Goal: Information Seeking & Learning: Learn about a topic

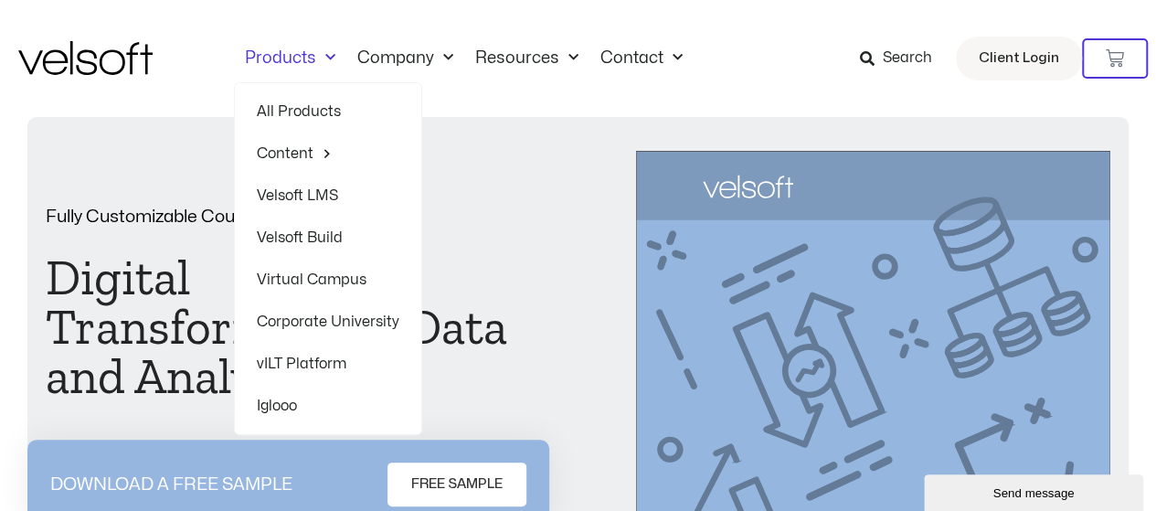
click at [308, 116] on link "All Products" at bounding box center [328, 111] width 143 height 42
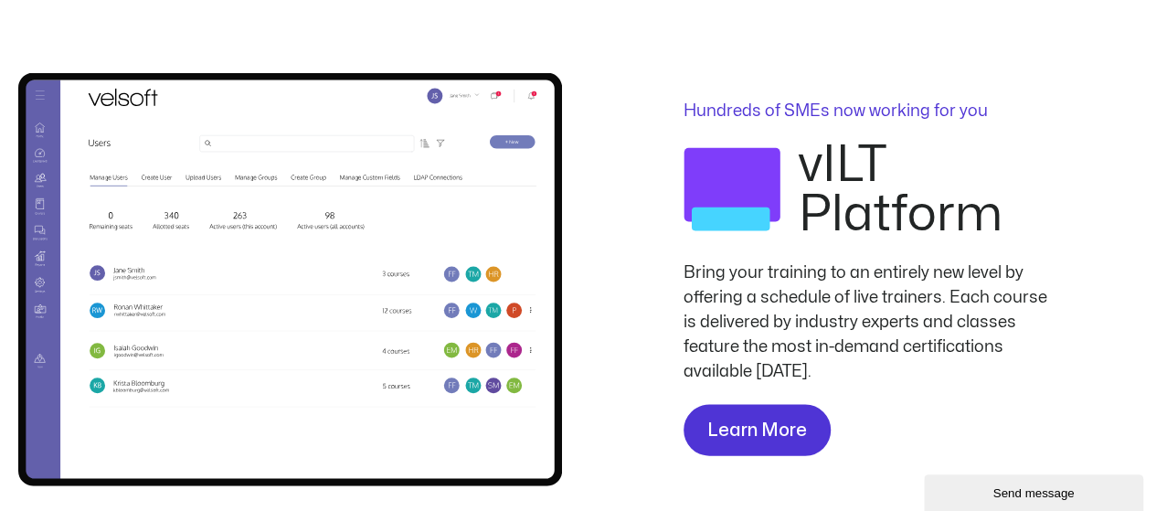
scroll to position [1828, 0]
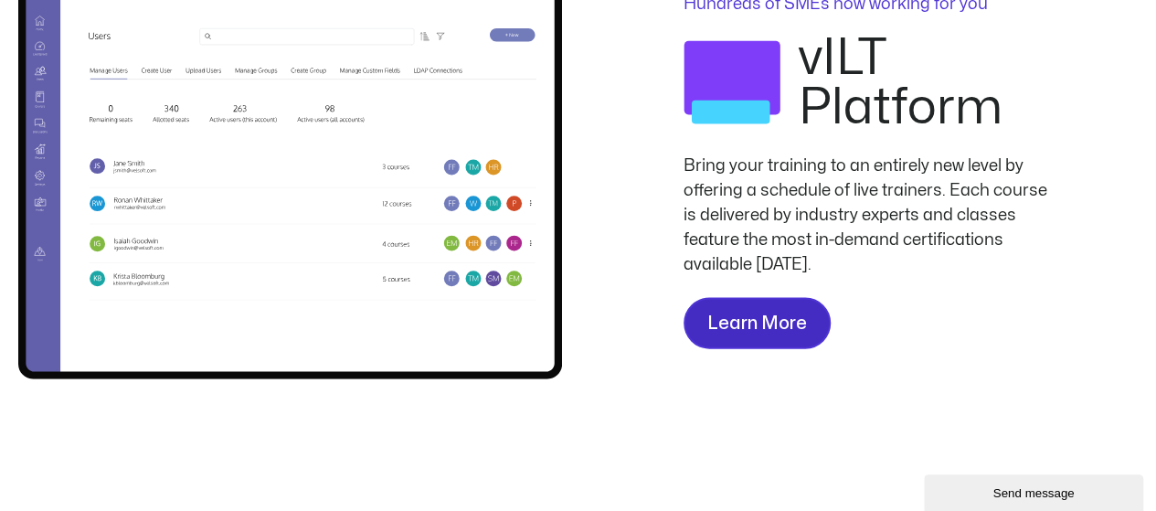
click at [740, 319] on span "Learn More" at bounding box center [757, 323] width 100 height 29
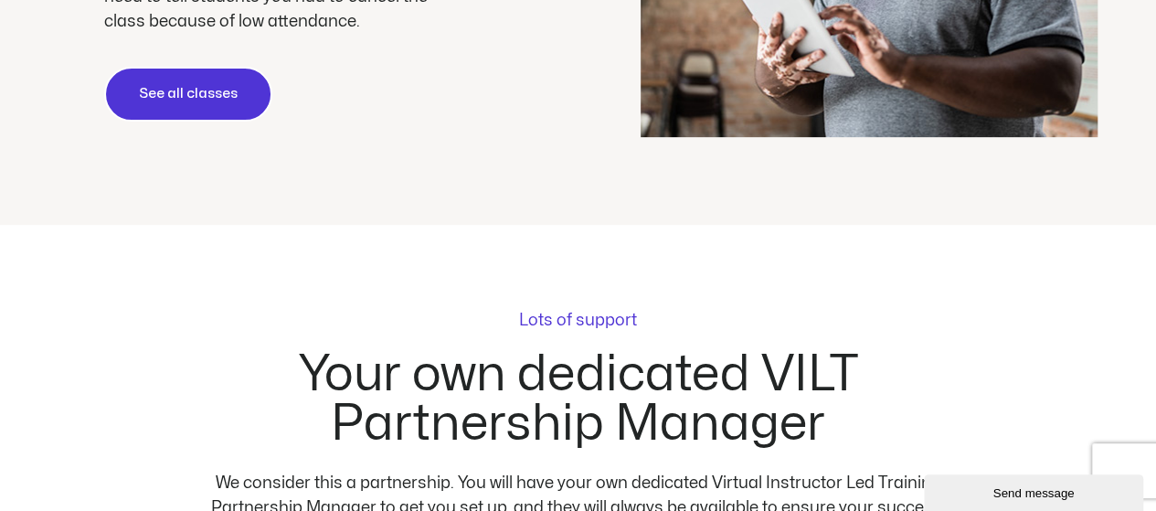
scroll to position [3748, 0]
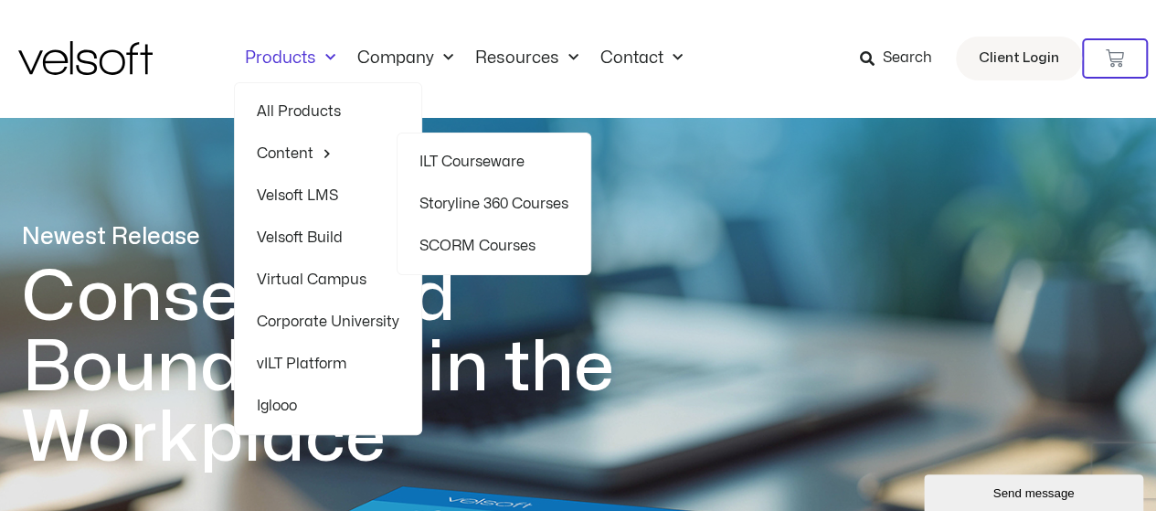
click at [516, 154] on link "ILT Courseware" at bounding box center [494, 162] width 149 height 42
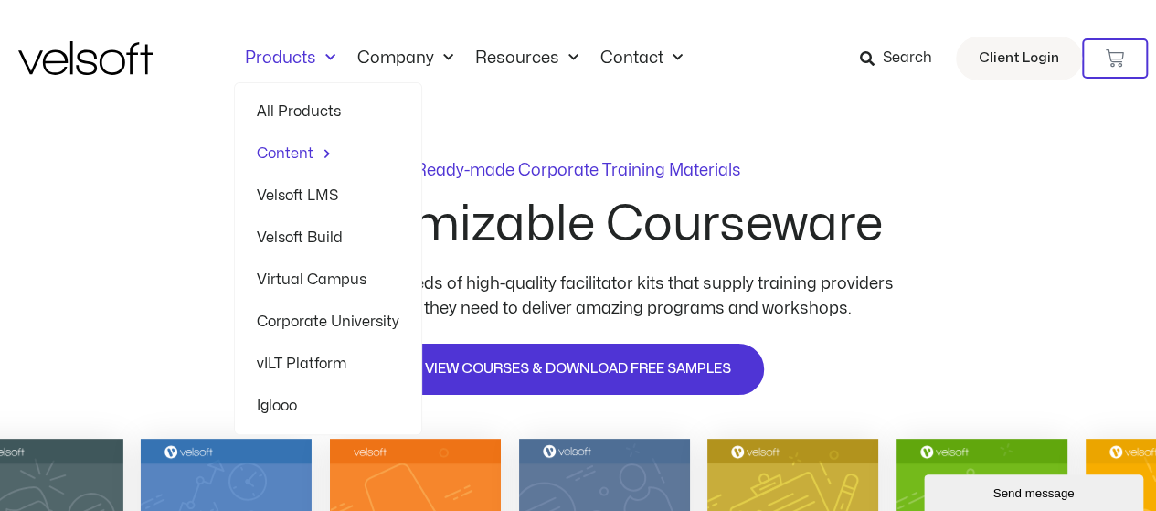
scroll to position [91, 0]
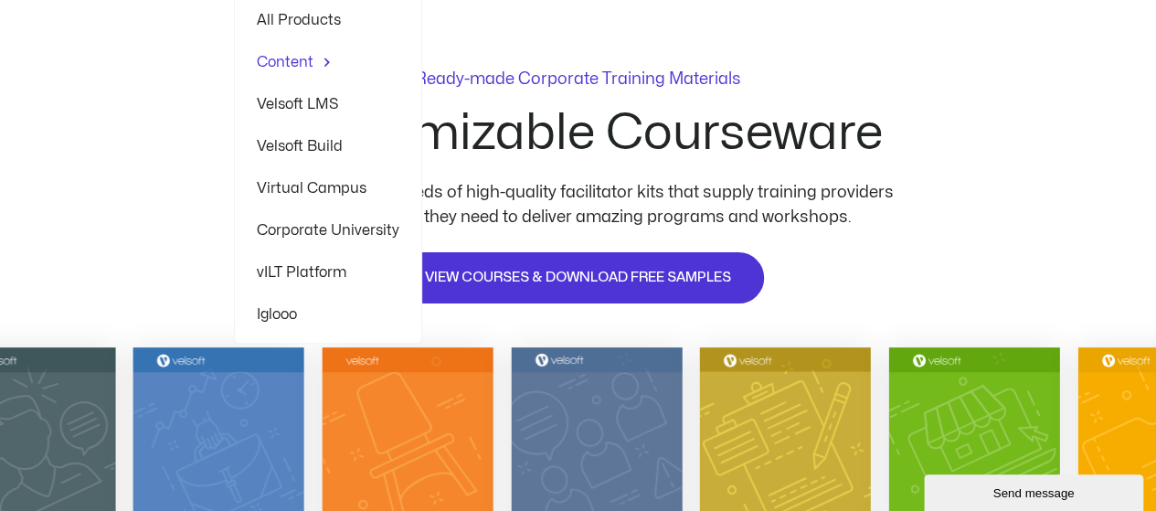
click at [324, 103] on link "Velsoft LMS" at bounding box center [328, 104] width 143 height 42
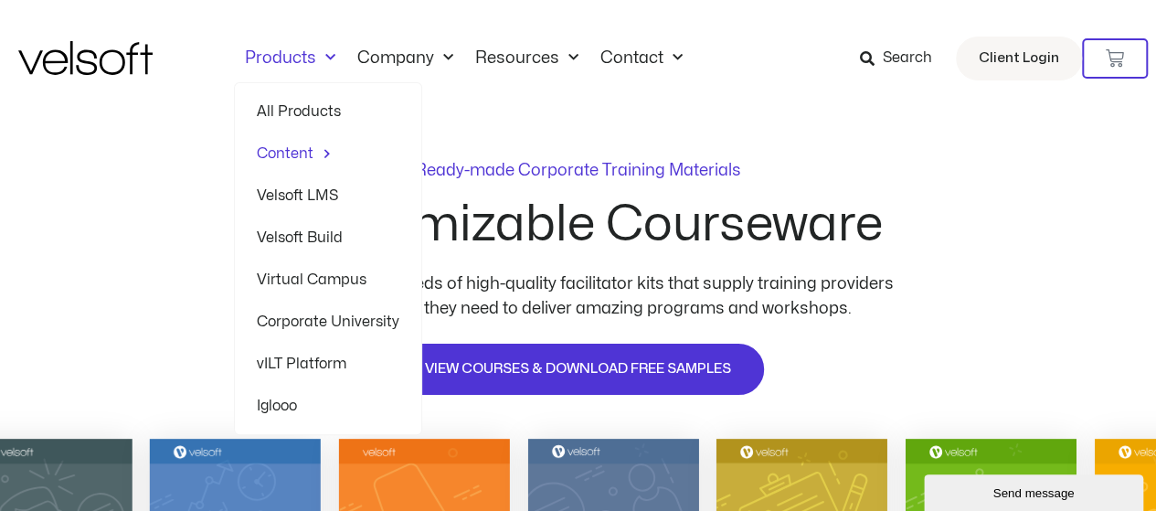
click at [333, 236] on link "Velsoft Build" at bounding box center [328, 238] width 143 height 42
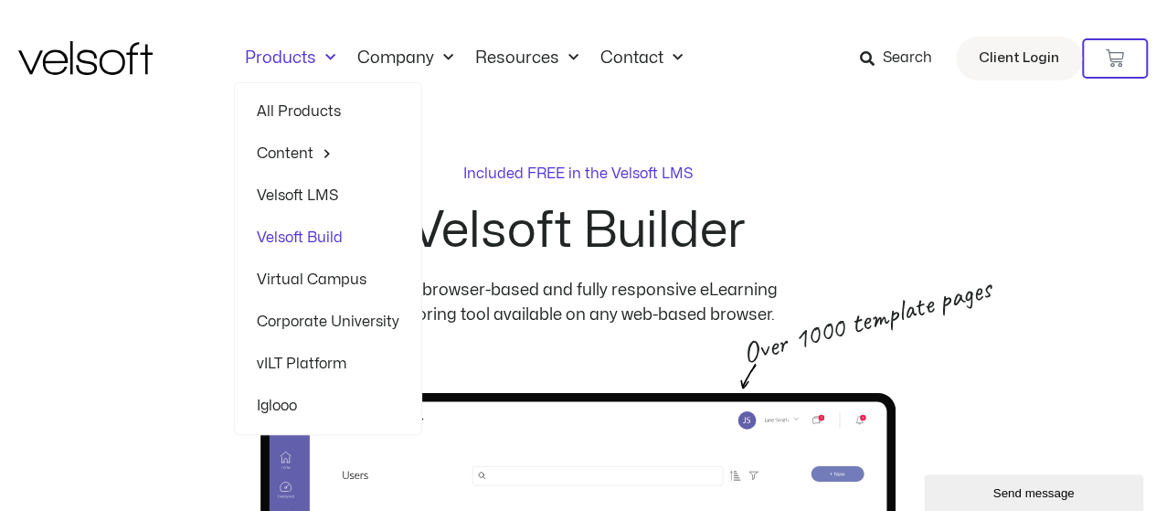
click at [329, 56] on span "Menu" at bounding box center [325, 58] width 19 height 30
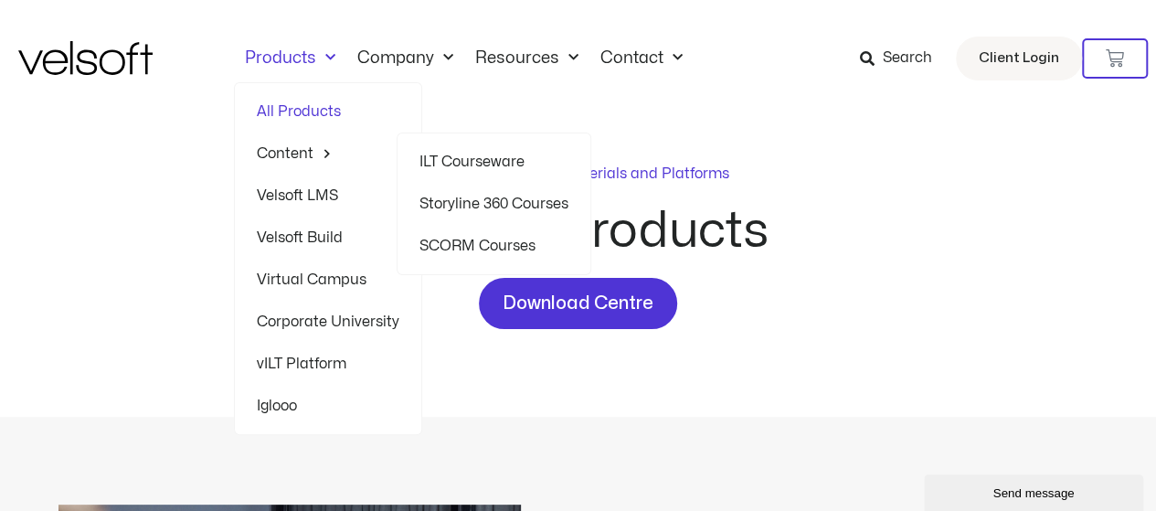
click at [453, 165] on link "ILT Courseware" at bounding box center [494, 162] width 149 height 42
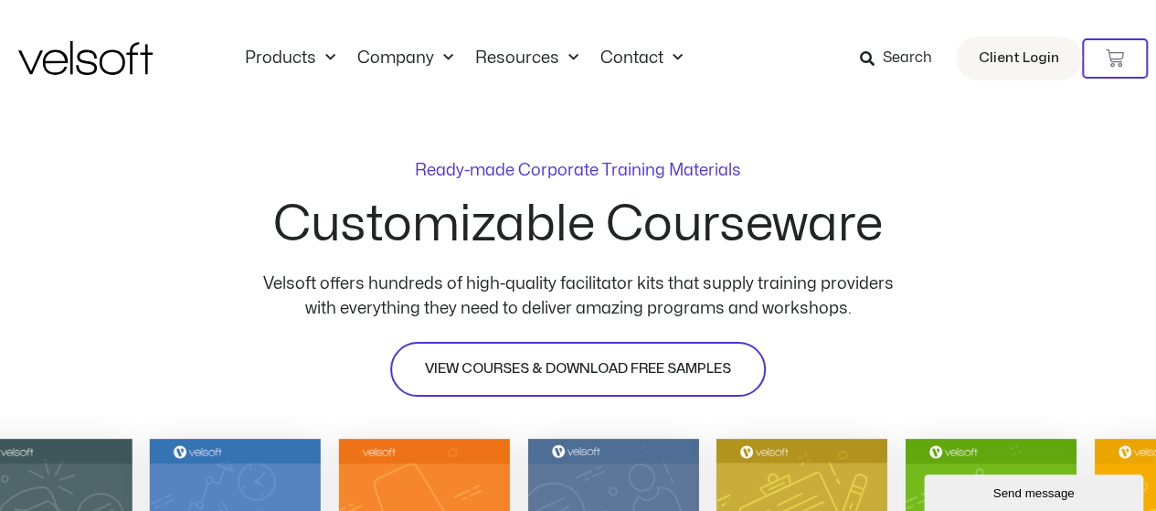
click at [620, 368] on span "VIEW COURSES & DOWNLOAD FREE SAMPLES" at bounding box center [578, 369] width 306 height 22
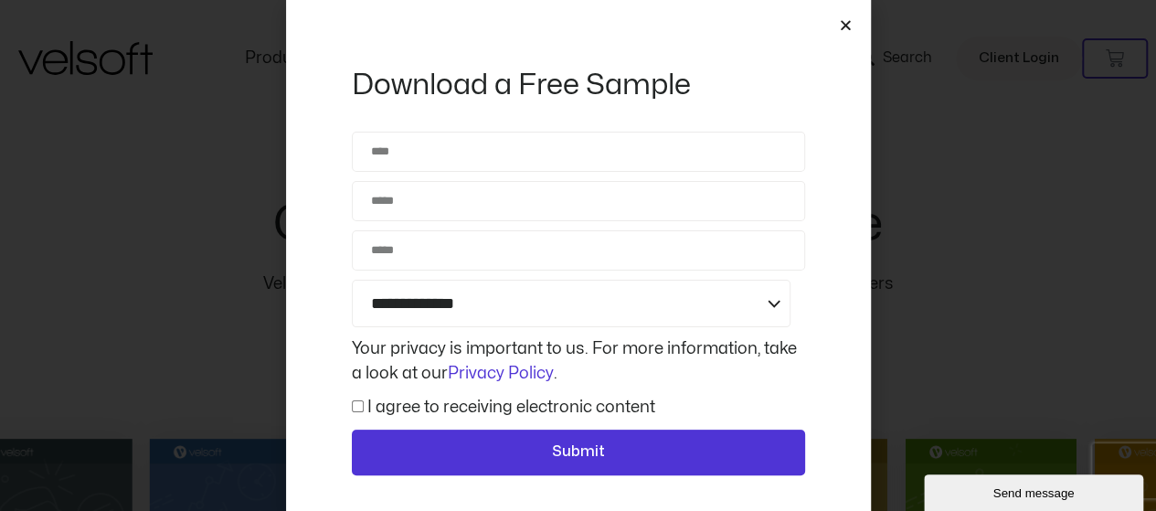
click at [839, 27] on icon "Close" at bounding box center [846, 25] width 14 height 14
